Goal: Transaction & Acquisition: Obtain resource

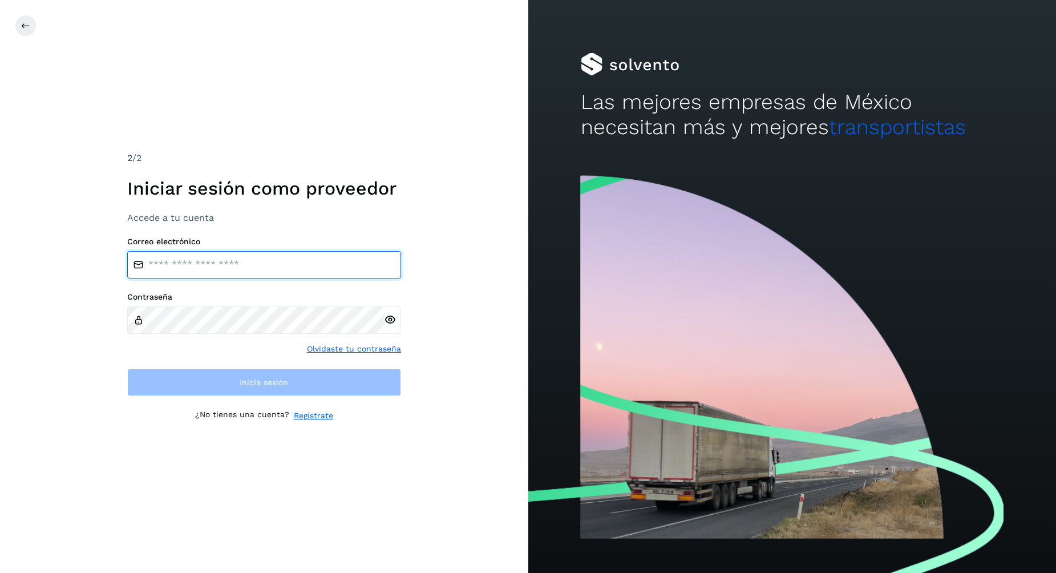
type input "**********"
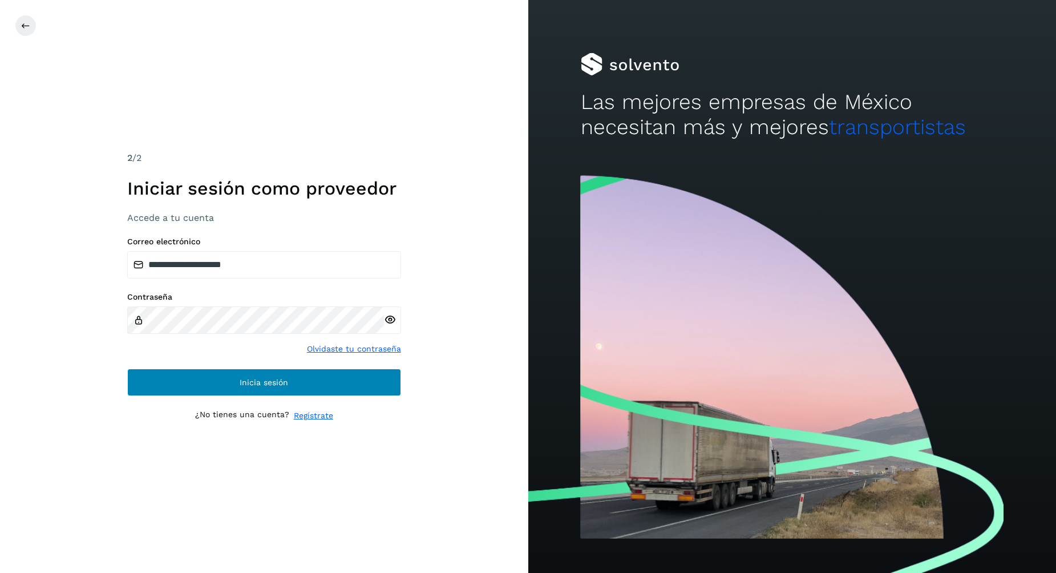
click at [228, 386] on button "Inicia sesión" at bounding box center [264, 381] width 274 height 27
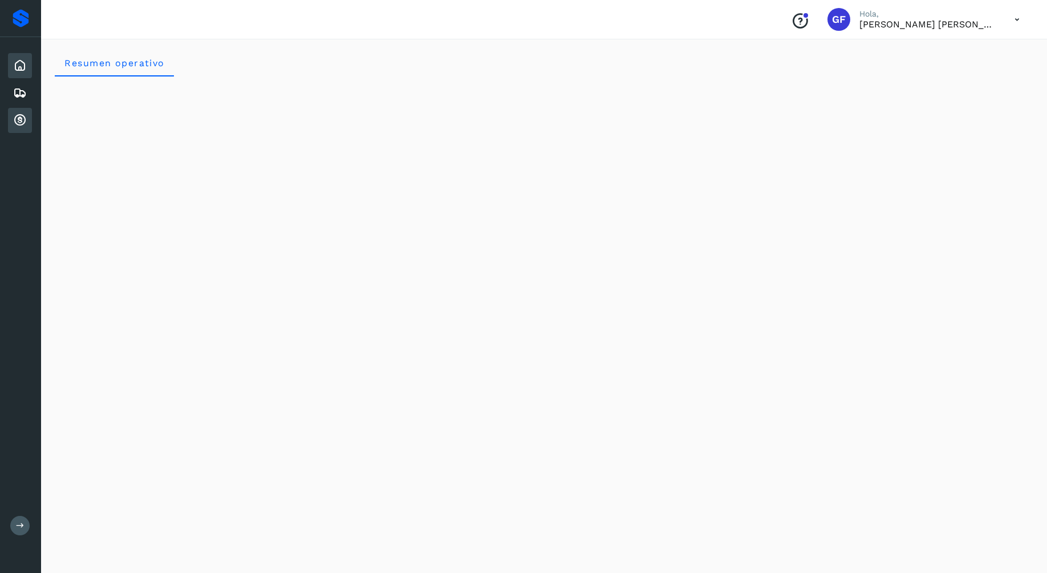
click at [18, 124] on icon at bounding box center [20, 121] width 14 height 14
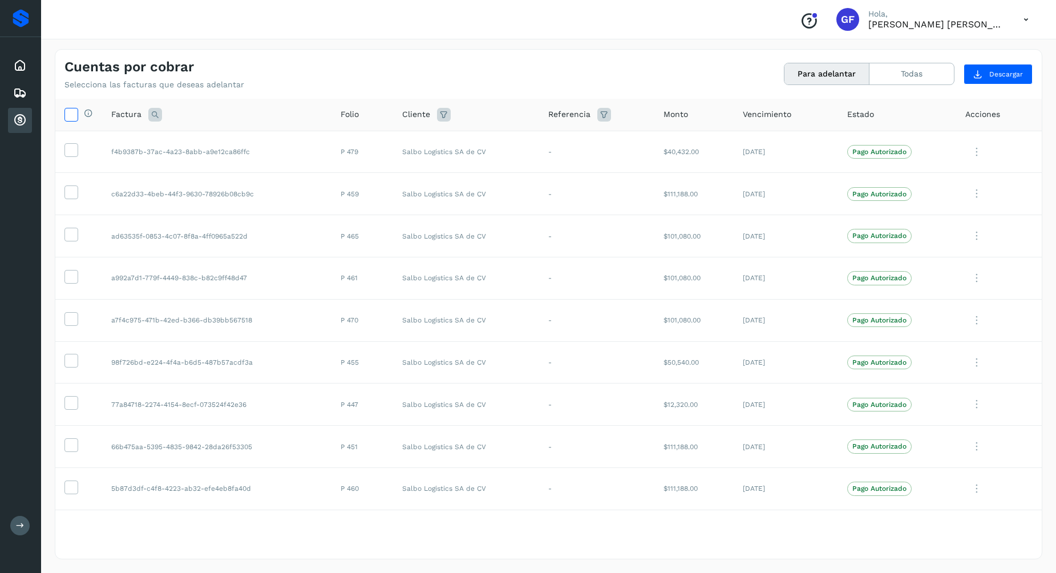
click at [76, 116] on icon at bounding box center [71, 114] width 12 height 12
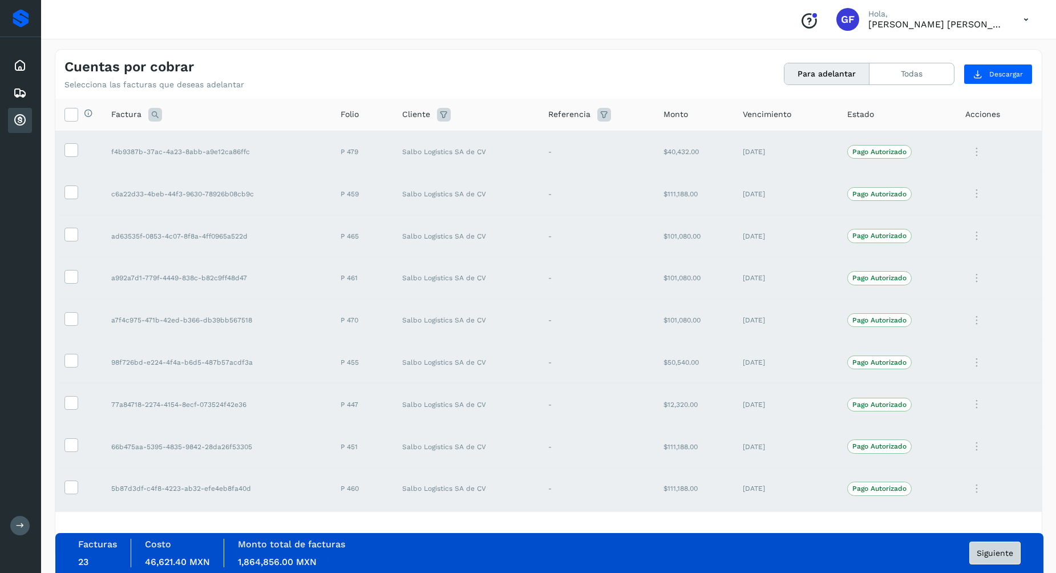
click at [995, 553] on span "Siguiente" at bounding box center [994, 553] width 37 height 8
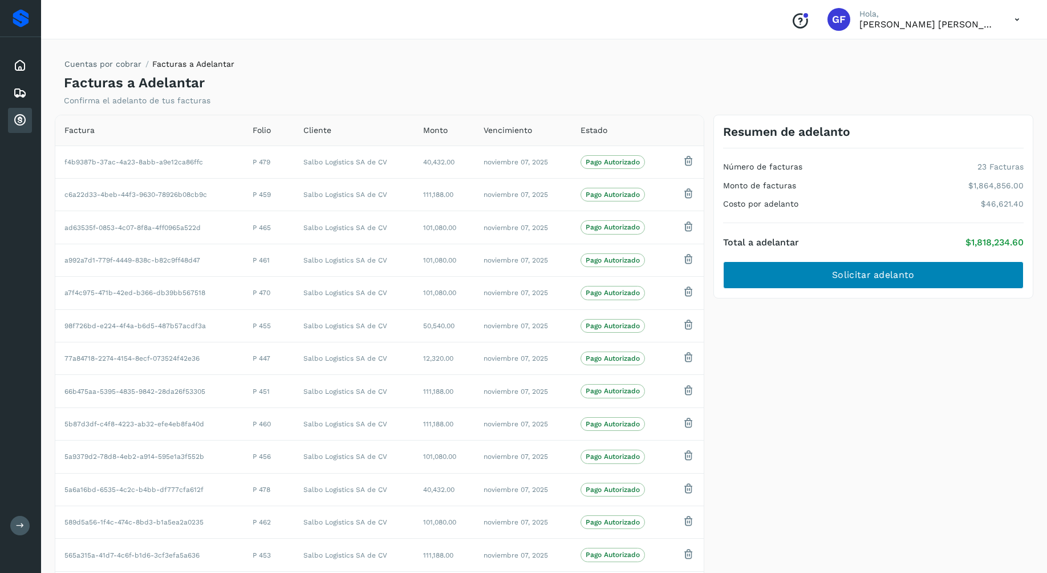
click at [898, 275] on span "Solicitar adelanto" at bounding box center [873, 275] width 82 height 13
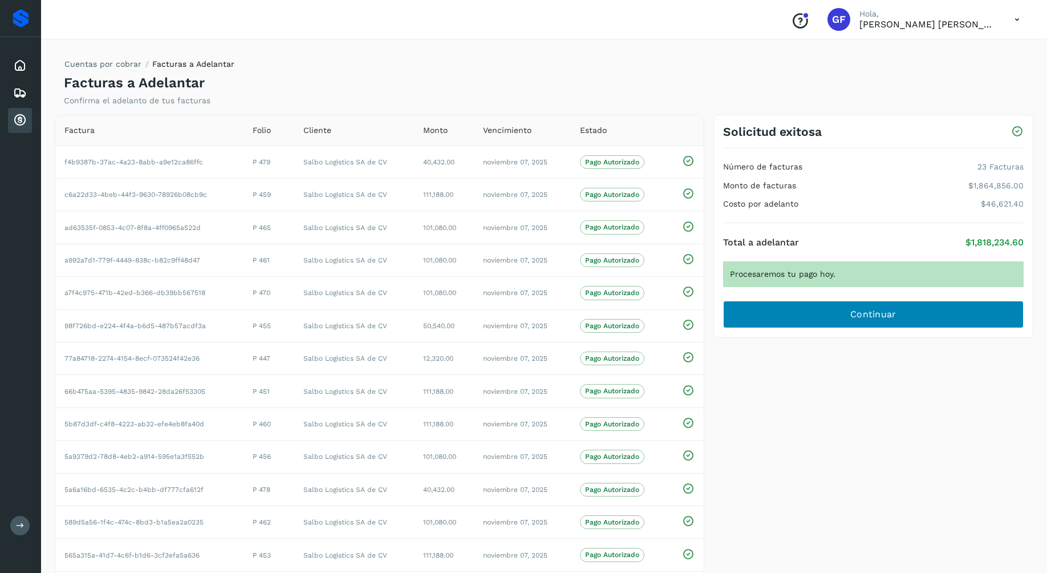
click at [881, 311] on span "Continuar" at bounding box center [873, 314] width 46 height 13
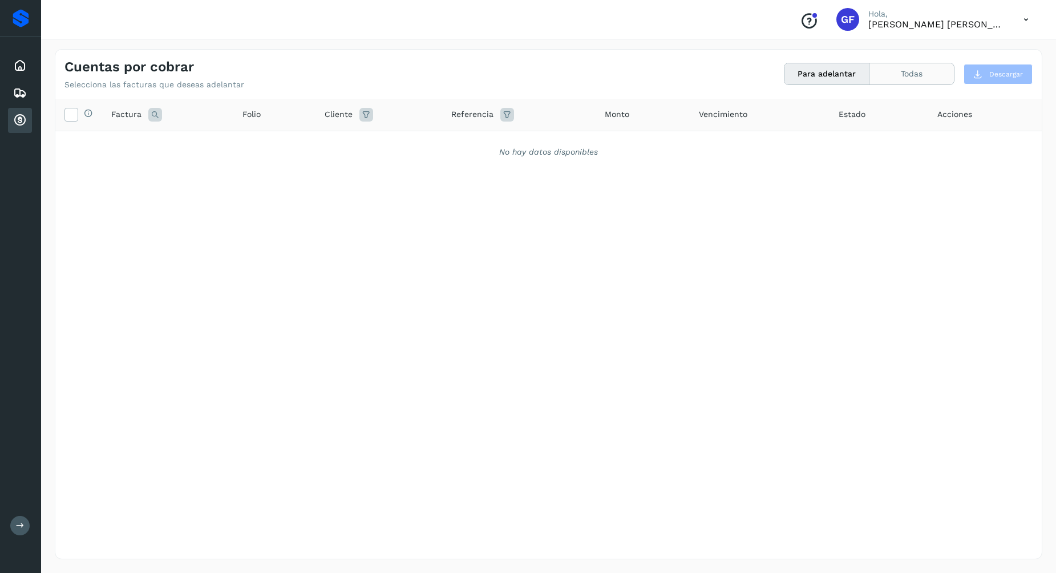
click at [929, 71] on button "Todas" at bounding box center [911, 73] width 84 height 21
